Goal: Task Accomplishment & Management: Manage account settings

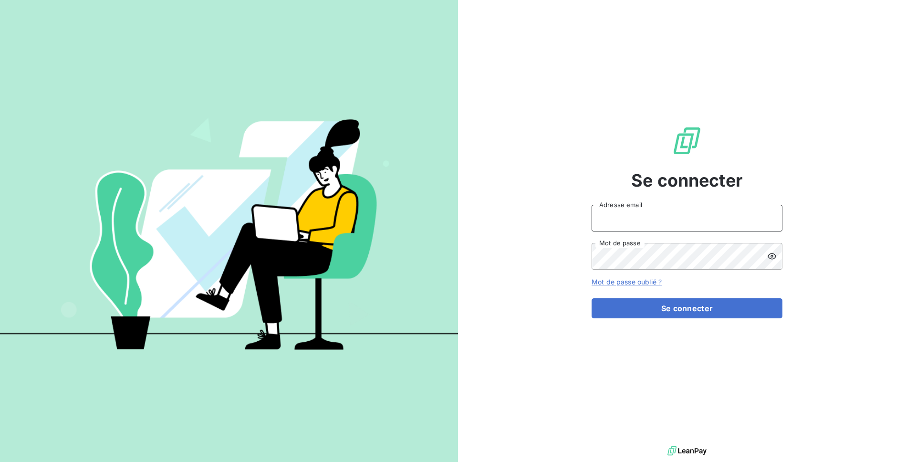
click at [625, 209] on input "Adresse email" at bounding box center [686, 218] width 191 height 27
type input "[PERSON_NAME][EMAIL_ADDRESS][DOMAIN_NAME]"
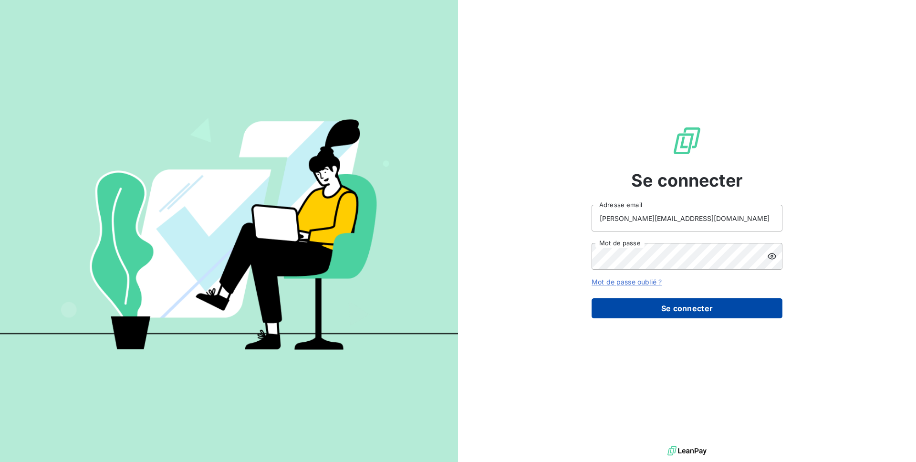
click at [622, 313] on button "Se connecter" at bounding box center [686, 308] width 191 height 20
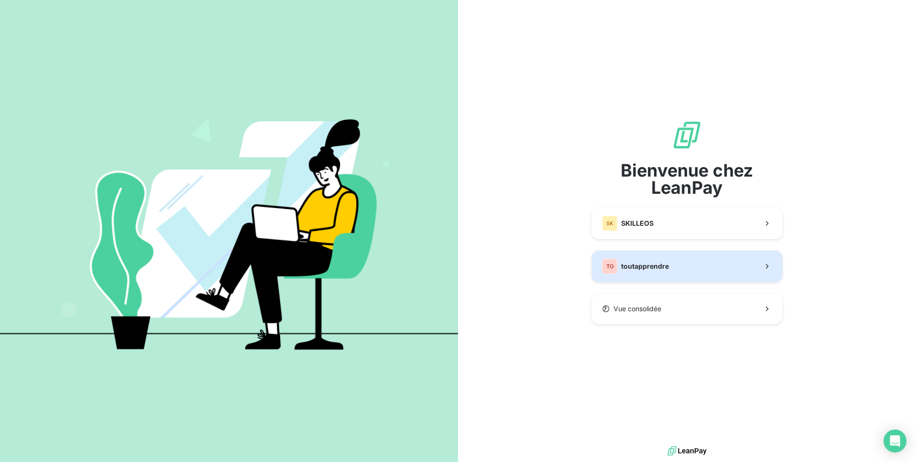
click at [638, 268] on span "toutapprendre" at bounding box center [645, 266] width 48 height 10
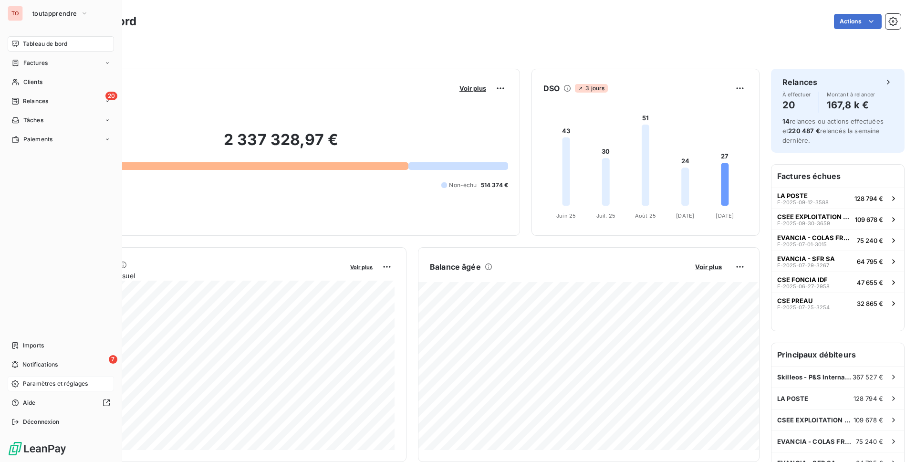
click at [48, 384] on span "Paramètres et réglages" at bounding box center [55, 383] width 65 height 9
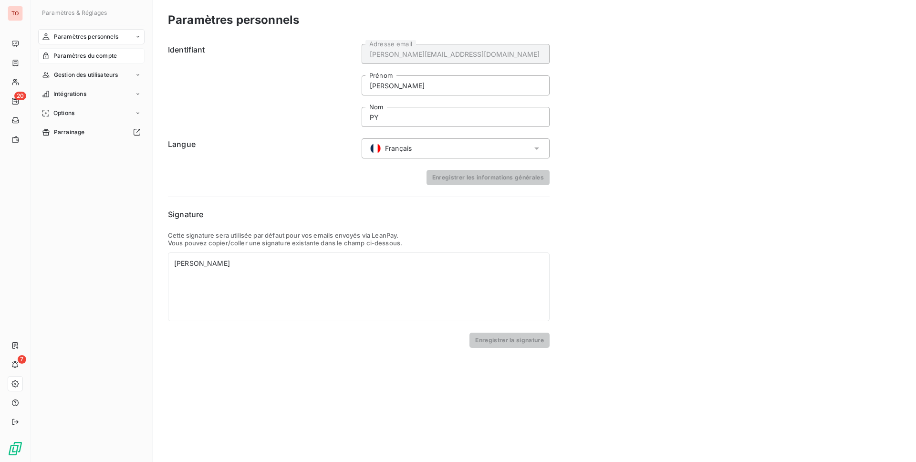
click at [97, 56] on span "Paramètres du compte" at bounding box center [84, 56] width 63 height 9
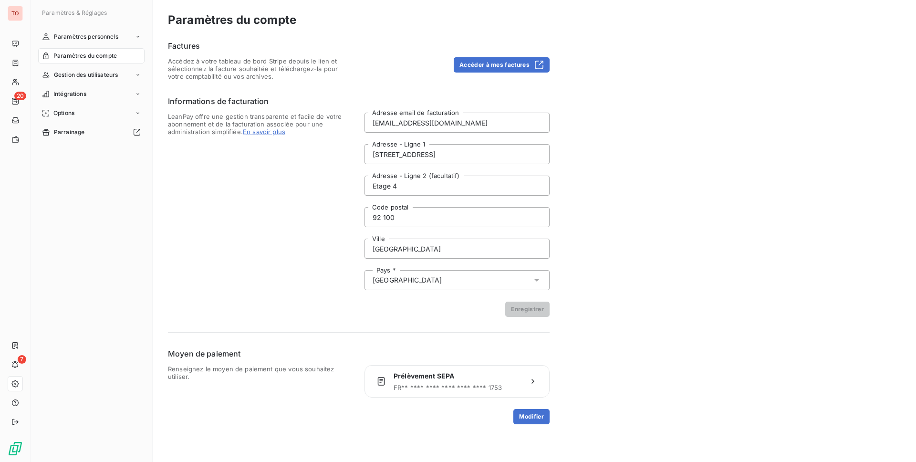
click at [511, 73] on div "Accéder à mes factures" at bounding box center [456, 68] width 185 height 23
click at [517, 64] on button "Accéder à mes factures" at bounding box center [501, 64] width 96 height 15
